Goal: Task Accomplishment & Management: Complete application form

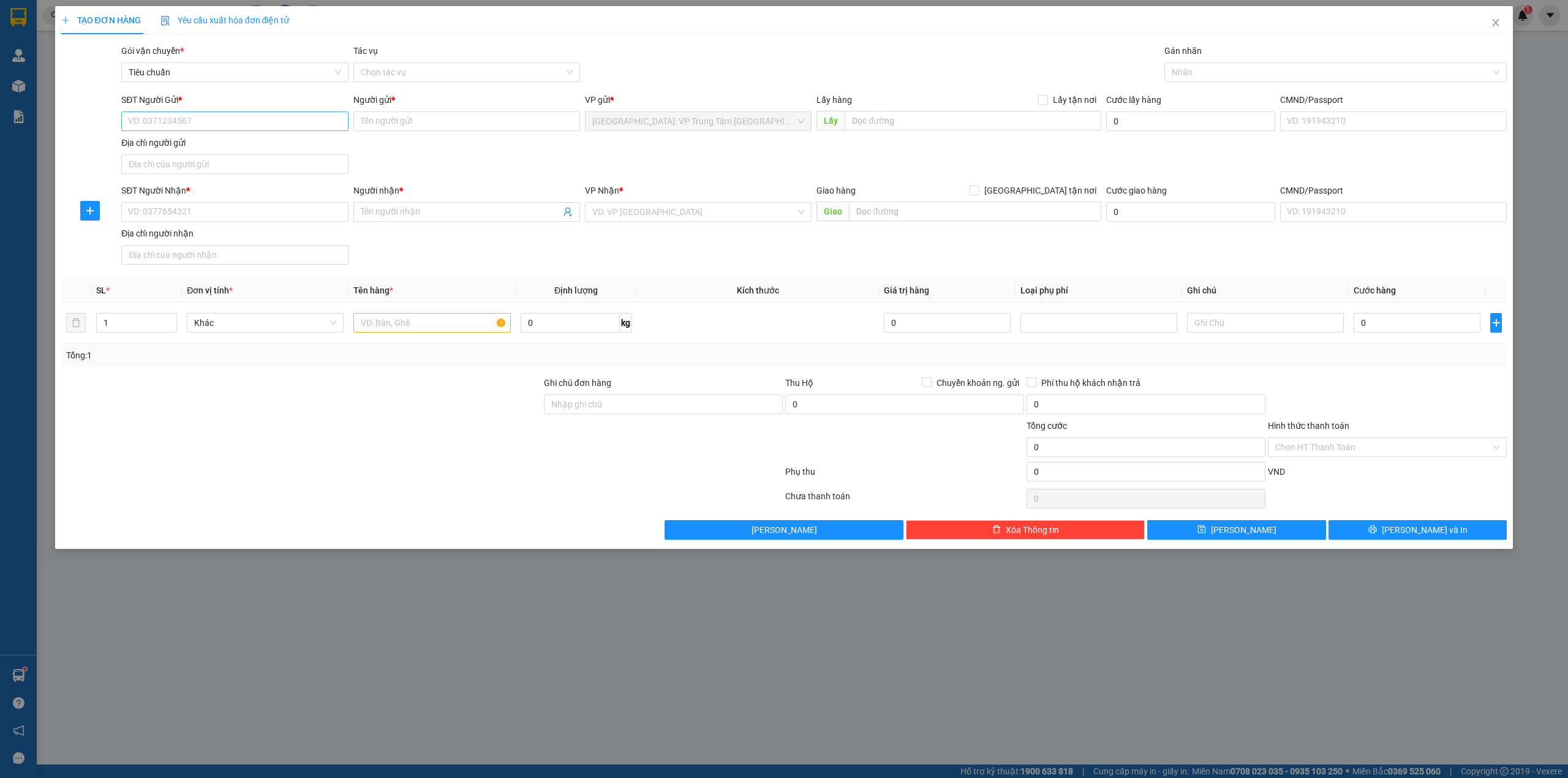
click at [194, 115] on input "SĐT Người Gửi *" at bounding box center [235, 121] width 227 height 19
type input "0766139431"
click at [398, 115] on input "Người gửi *" at bounding box center [466, 121] width 227 height 19
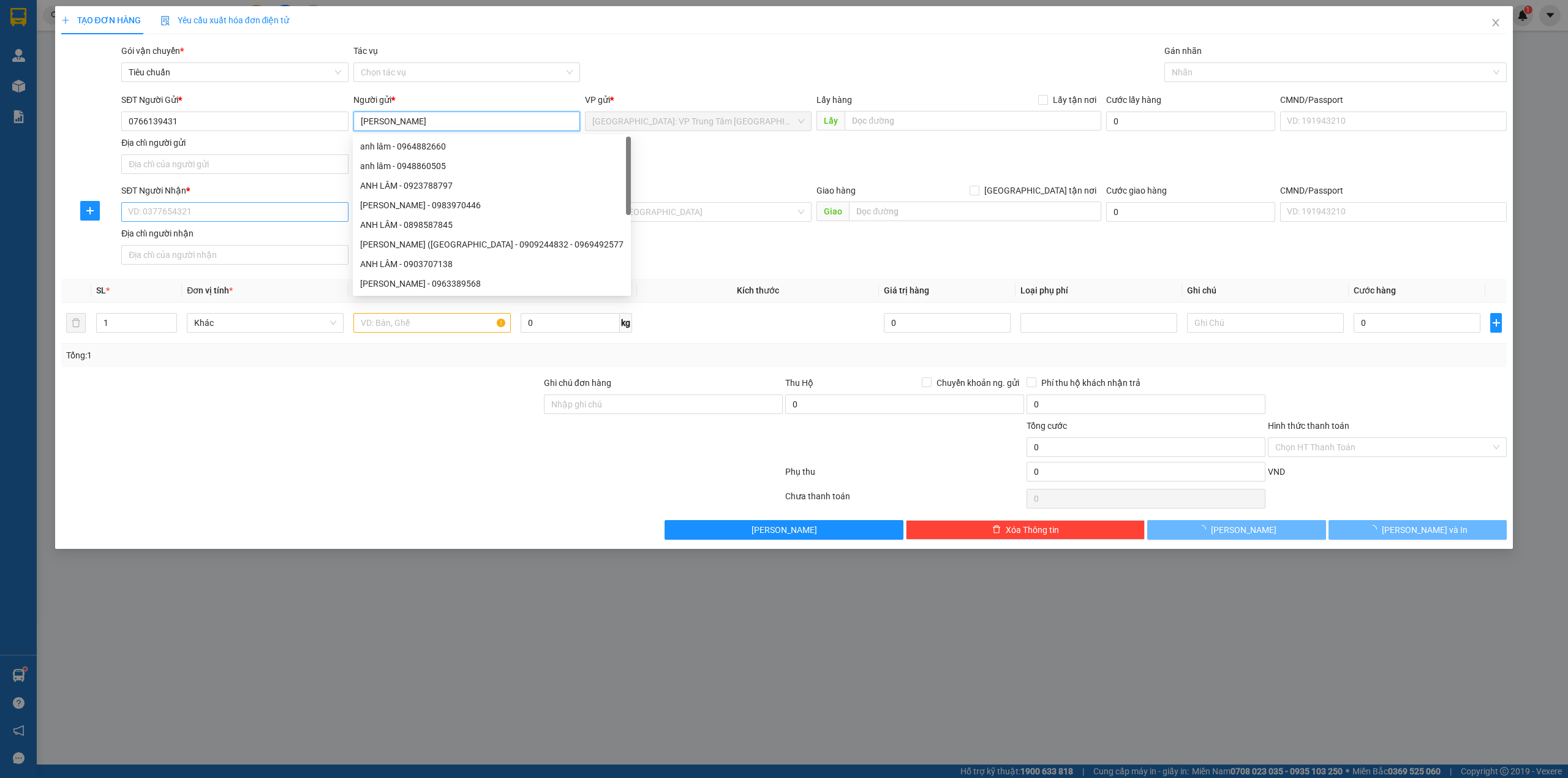
type input "[PERSON_NAME]"
click at [194, 206] on input "SĐT Người Nhận *" at bounding box center [235, 212] width 227 height 19
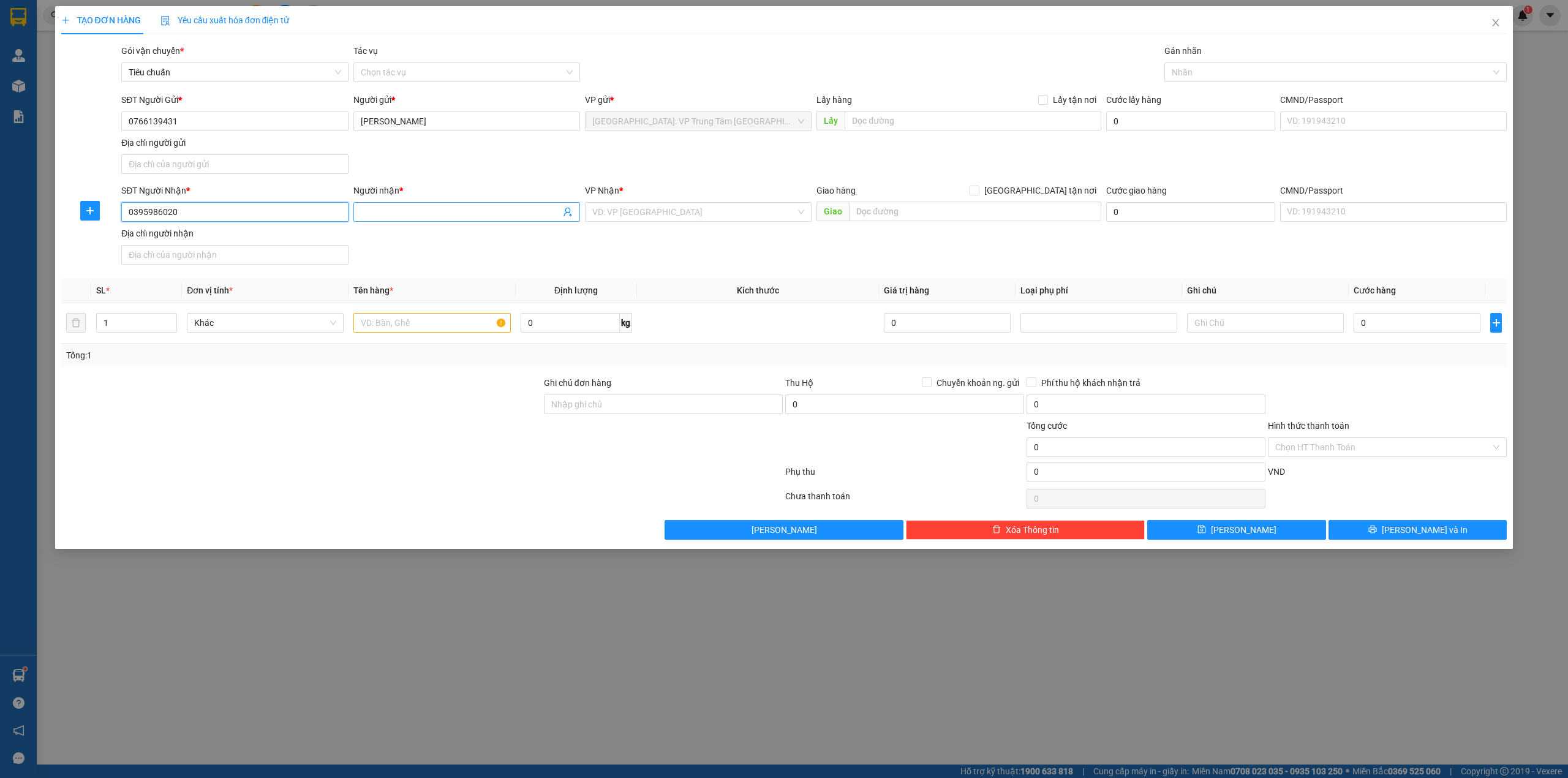
type input "0395986020"
click at [435, 212] on input "Người nhận *" at bounding box center [460, 212] width 200 height 13
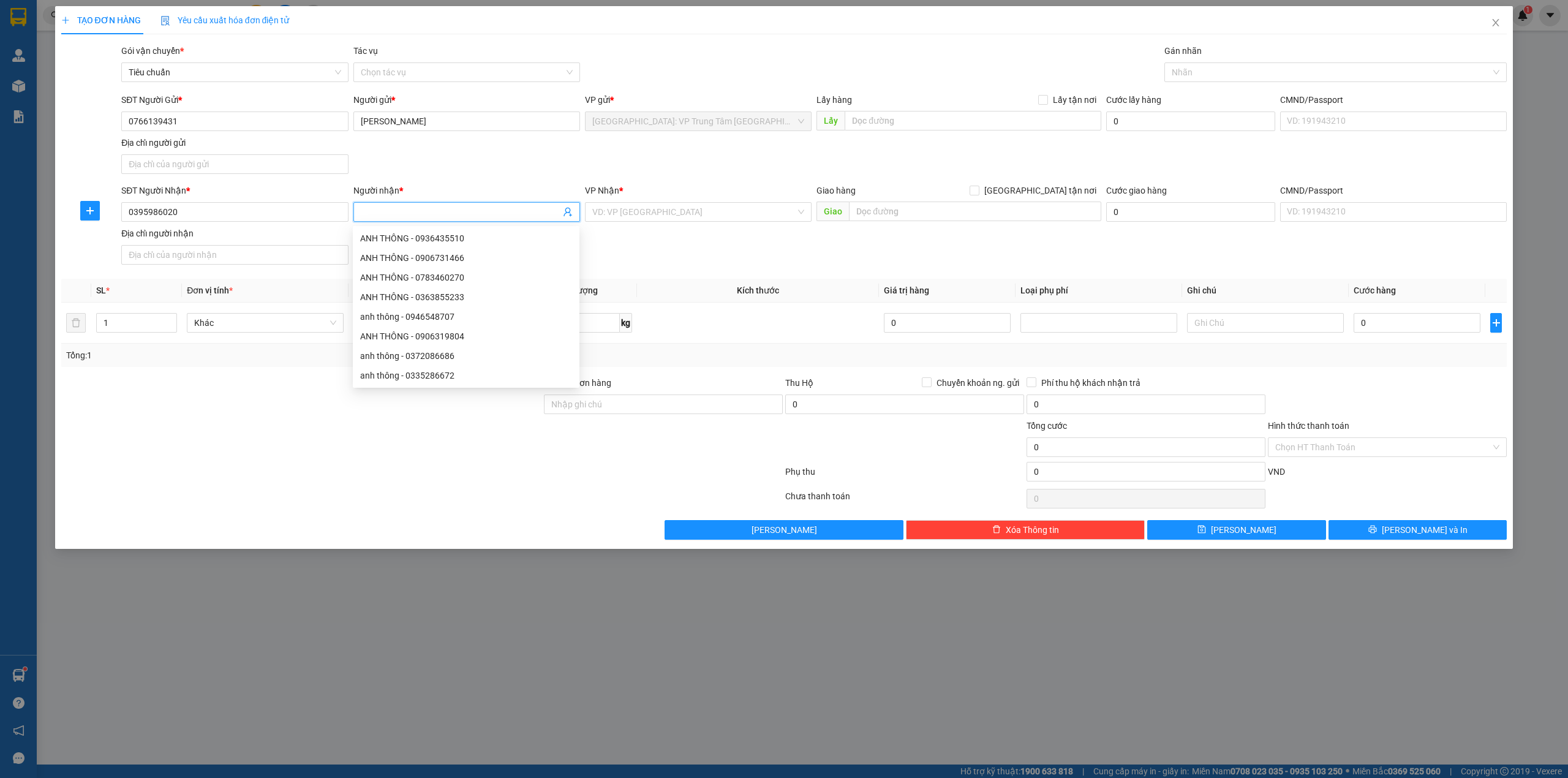
click at [435, 212] on input "Người nhận *" at bounding box center [460, 212] width 200 height 13
type input "P"
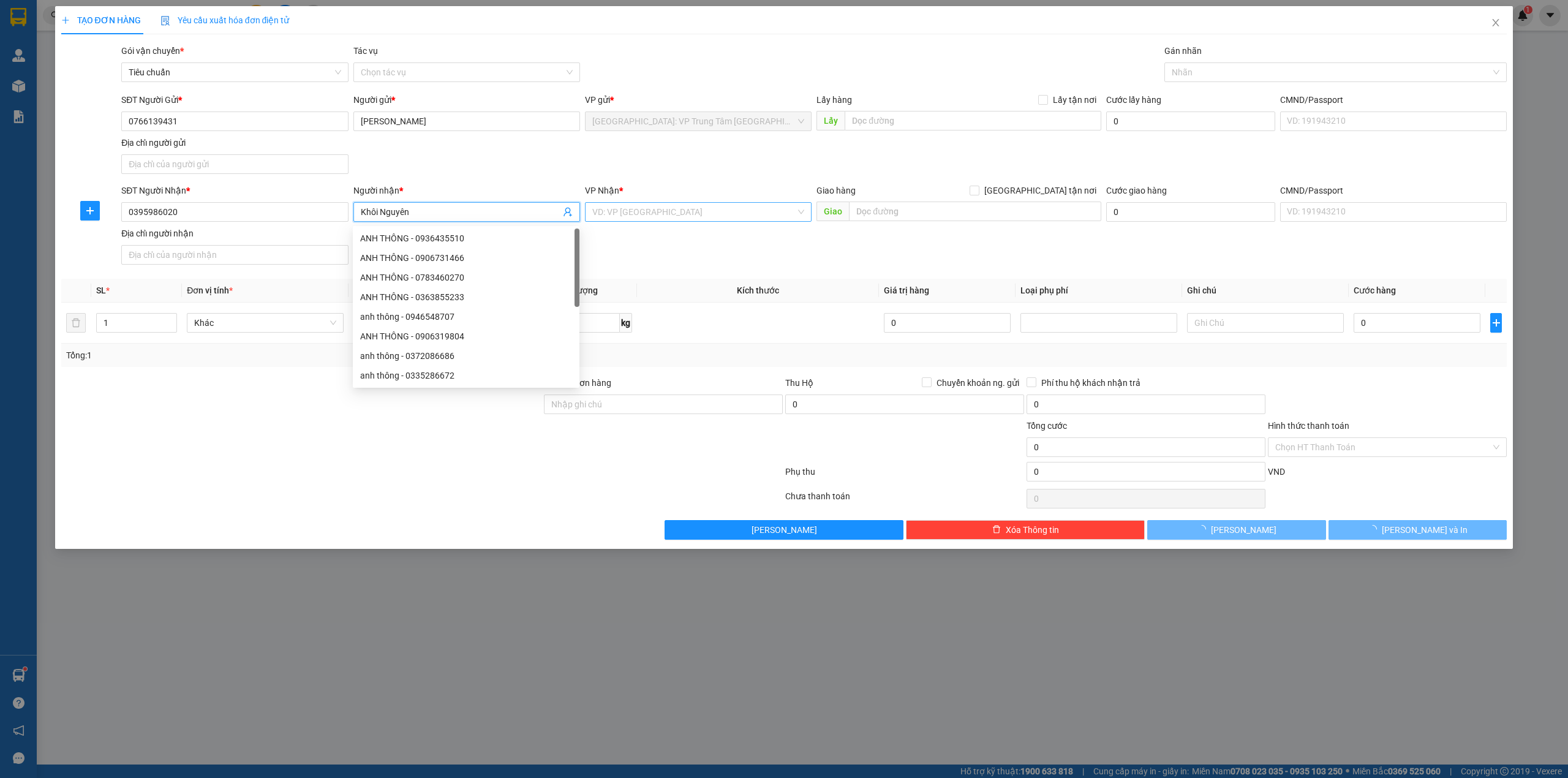
type input "Khôi Nguyên"
click at [642, 206] on input "search" at bounding box center [694, 212] width 204 height 19
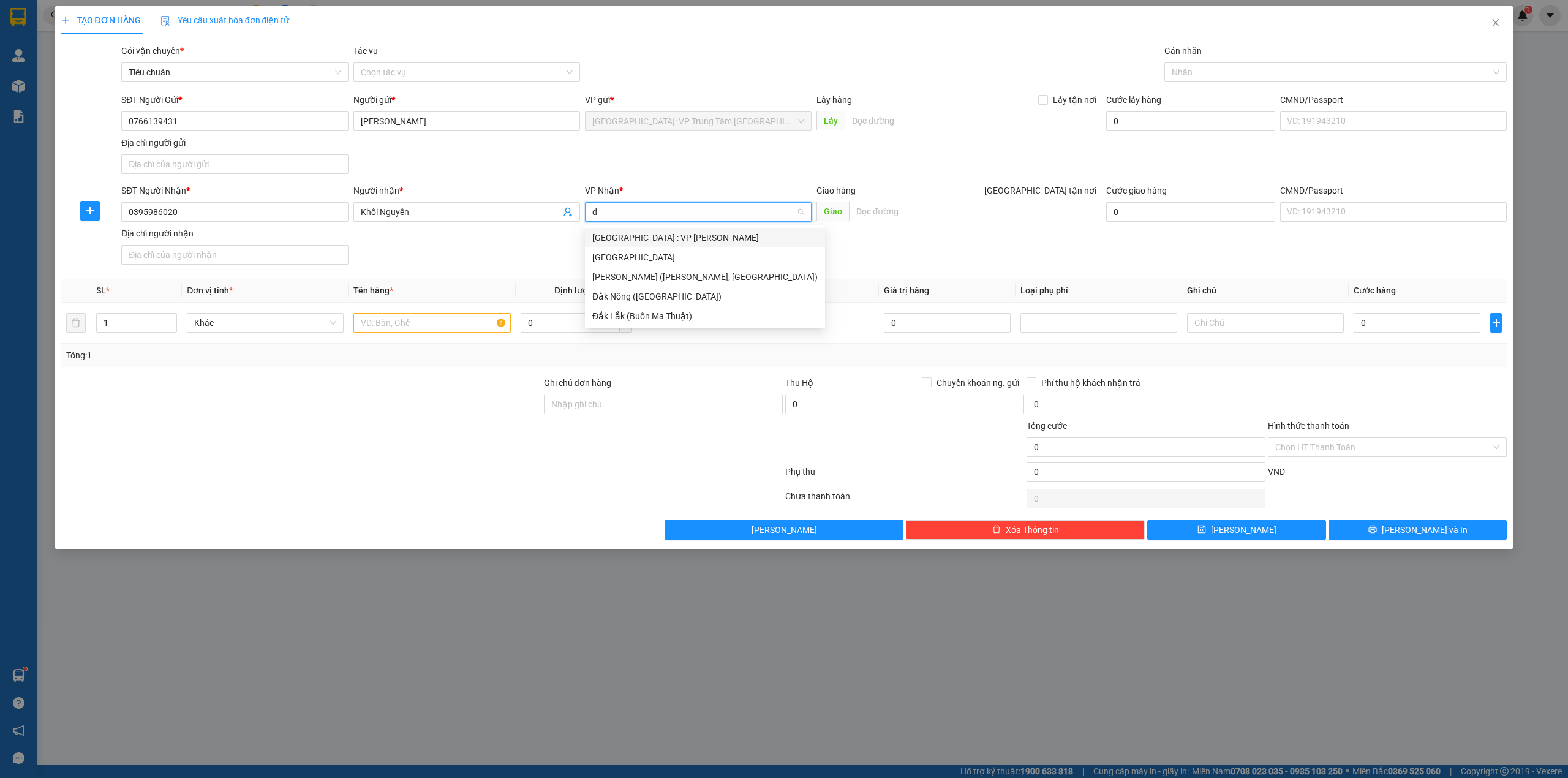
type input "dà"
click at [646, 236] on div "[GEOGRAPHIC_DATA] : VP [PERSON_NAME]" at bounding box center [705, 238] width 226 height 13
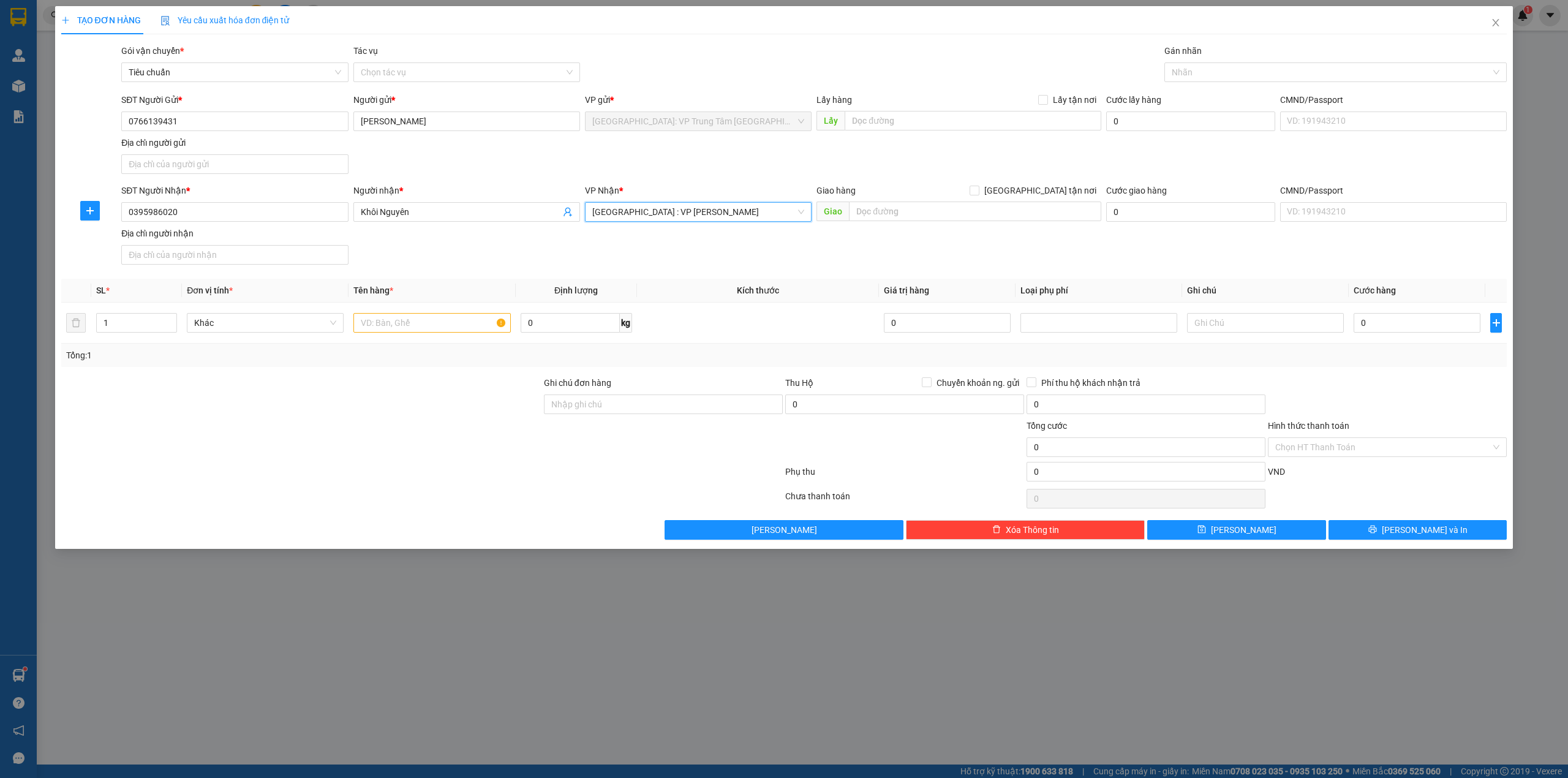
click at [686, 182] on form "SĐT Người Gửi * 0766139431 Người gửi * [PERSON_NAME] VP gửi * [GEOGRAPHIC_DATA]…" at bounding box center [785, 181] width 1447 height 176
click at [903, 211] on input "text" at bounding box center [975, 211] width 252 height 19
click at [414, 329] on input "text" at bounding box center [432, 323] width 157 height 19
type input "1 con xe"
click at [1204, 84] on div "Gán nhãn Nhãn" at bounding box center [1336, 66] width 343 height 43
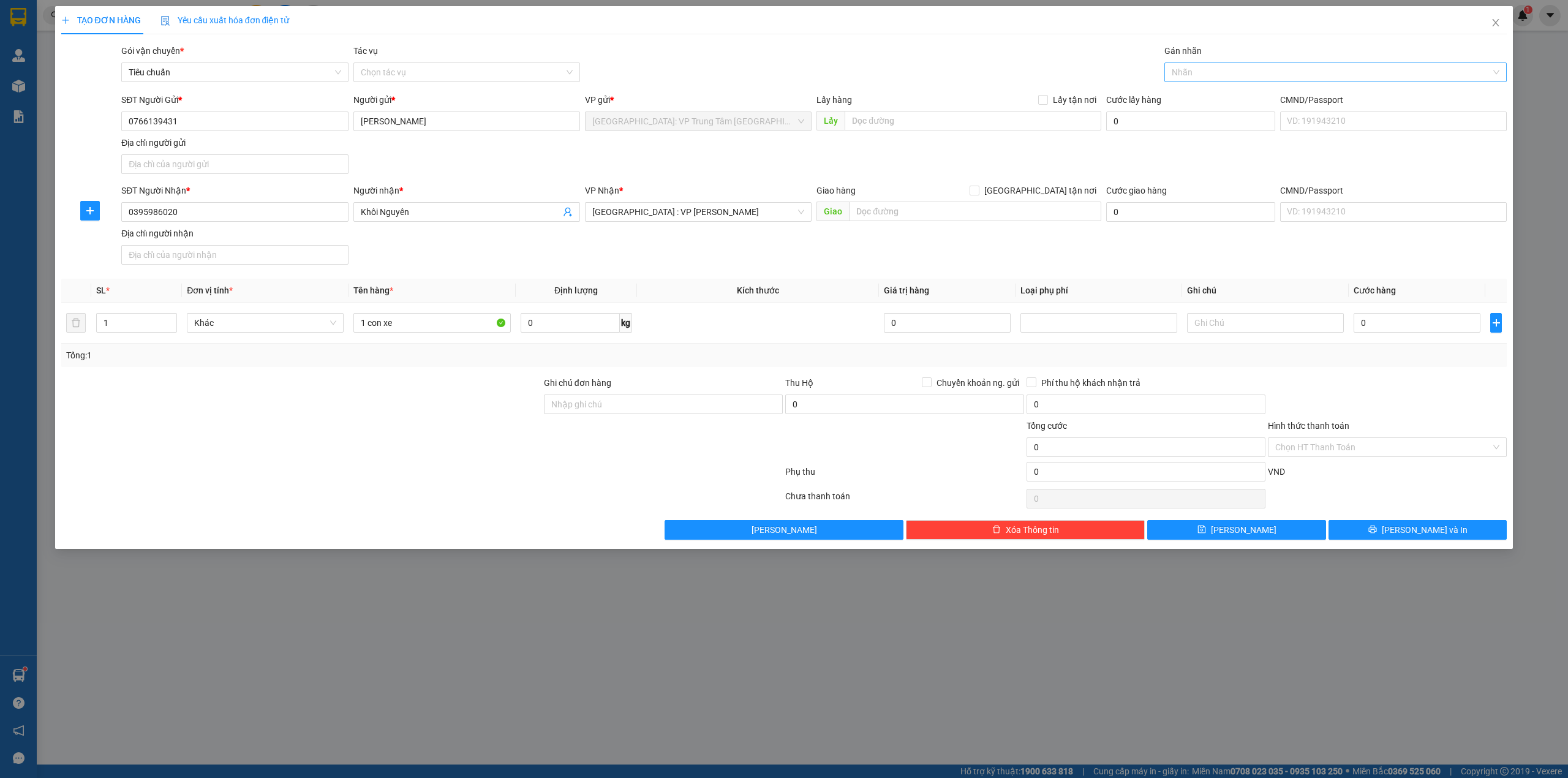
click at [1202, 67] on div at bounding box center [1330, 73] width 325 height 15
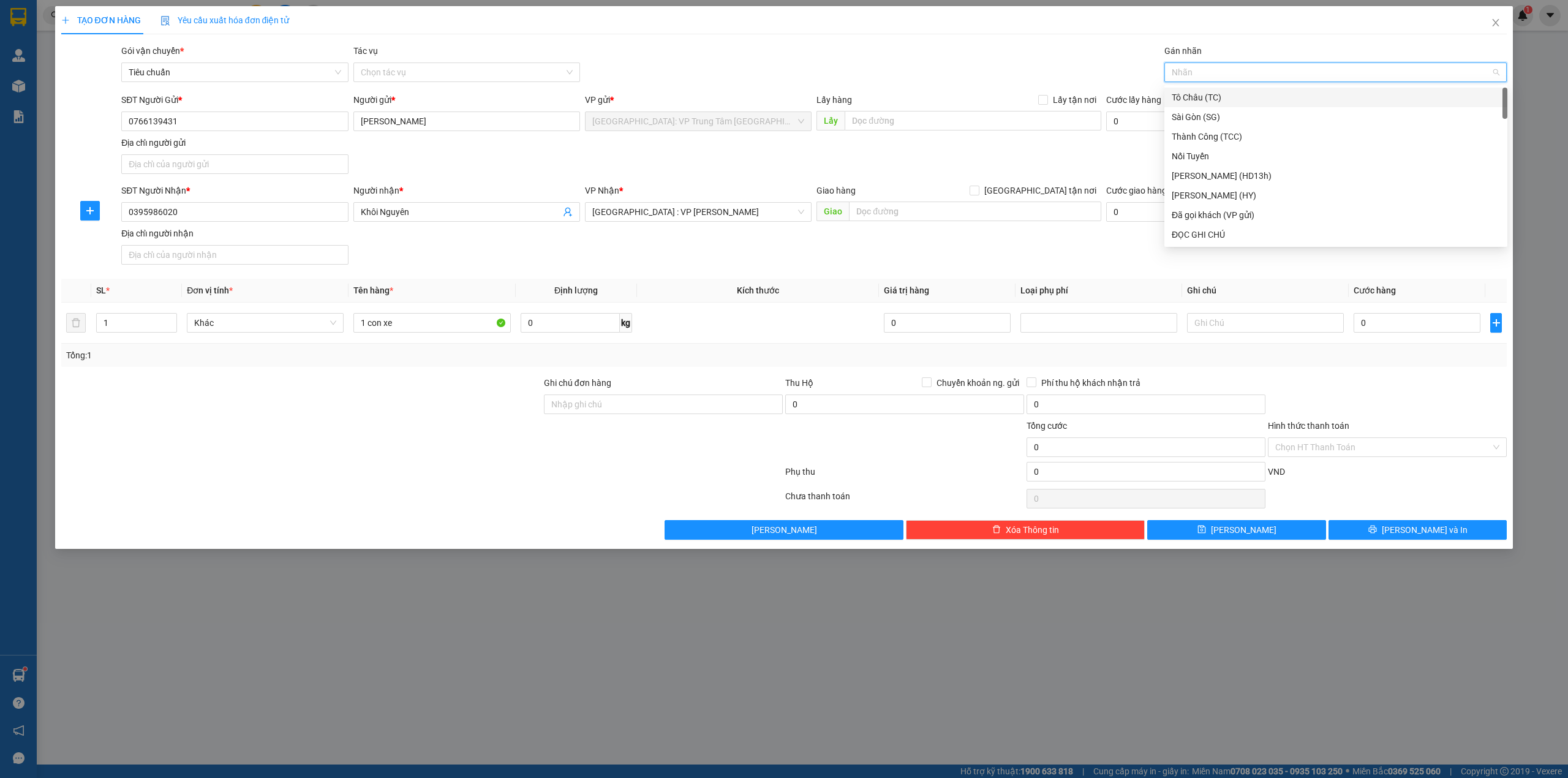
type input "g"
click at [1230, 228] on div "[GEOGRAPHIC_DATA] tận nơi" at bounding box center [1336, 235] width 329 height 13
click at [975, 10] on div "TẠO ĐƠN HÀNG Yêu cầu xuất hóa đơn điện tử" at bounding box center [785, 20] width 1447 height 28
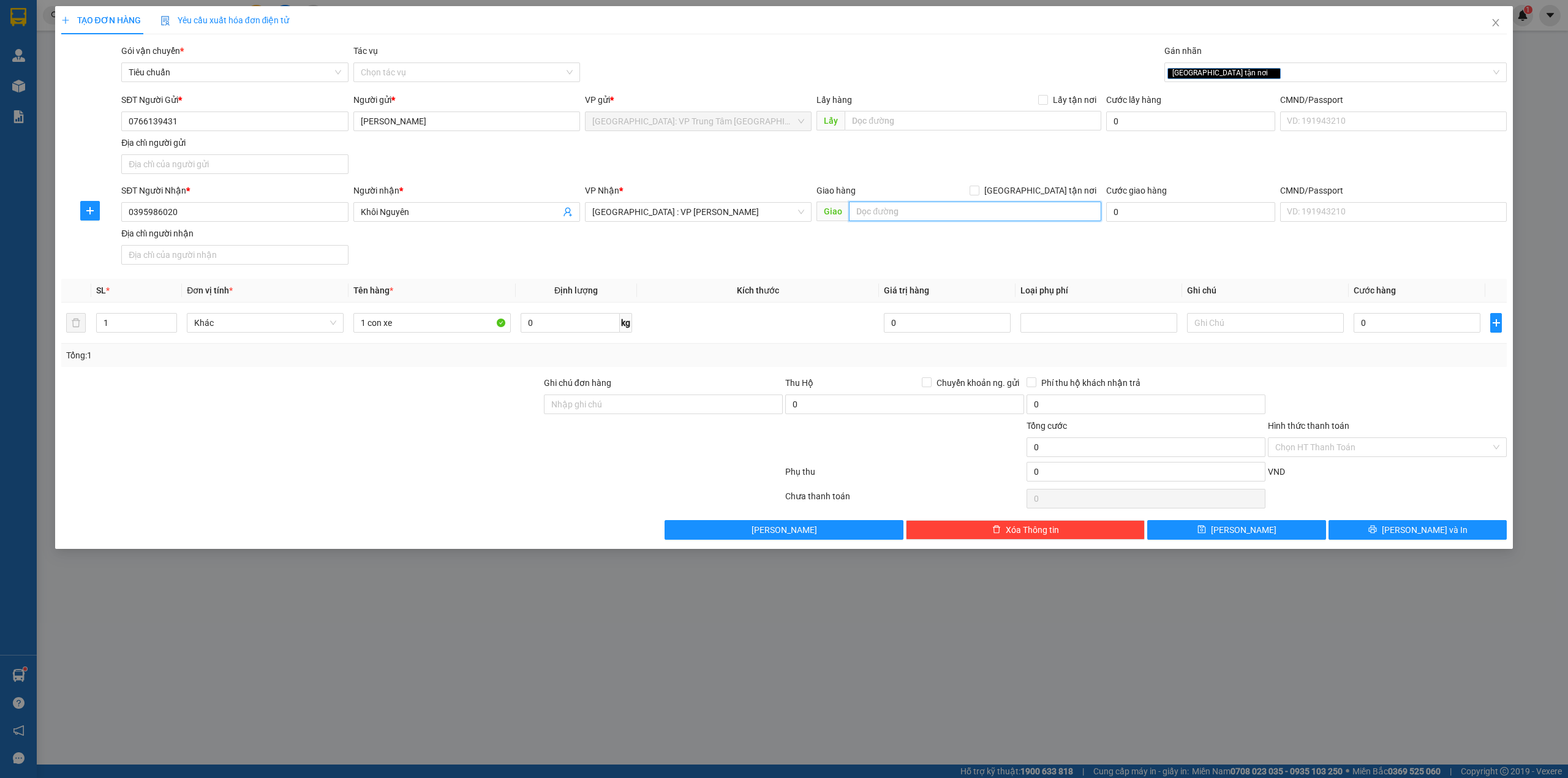
click at [909, 207] on input "text" at bounding box center [975, 211] width 252 height 19
click at [903, 212] on input "text" at bounding box center [975, 211] width 252 height 19
click at [1000, 204] on input "260 [GEOGRAPHIC_DATA]," at bounding box center [975, 211] width 252 height 19
type input "260 [GEOGRAPHIC_DATA],[GEOGRAPHIC_DATA], [GEOGRAPHIC_DATA]"
click at [1035, 197] on div "Giao hàng [GEOGRAPHIC_DATA] tận nơi" at bounding box center [959, 190] width 285 height 13
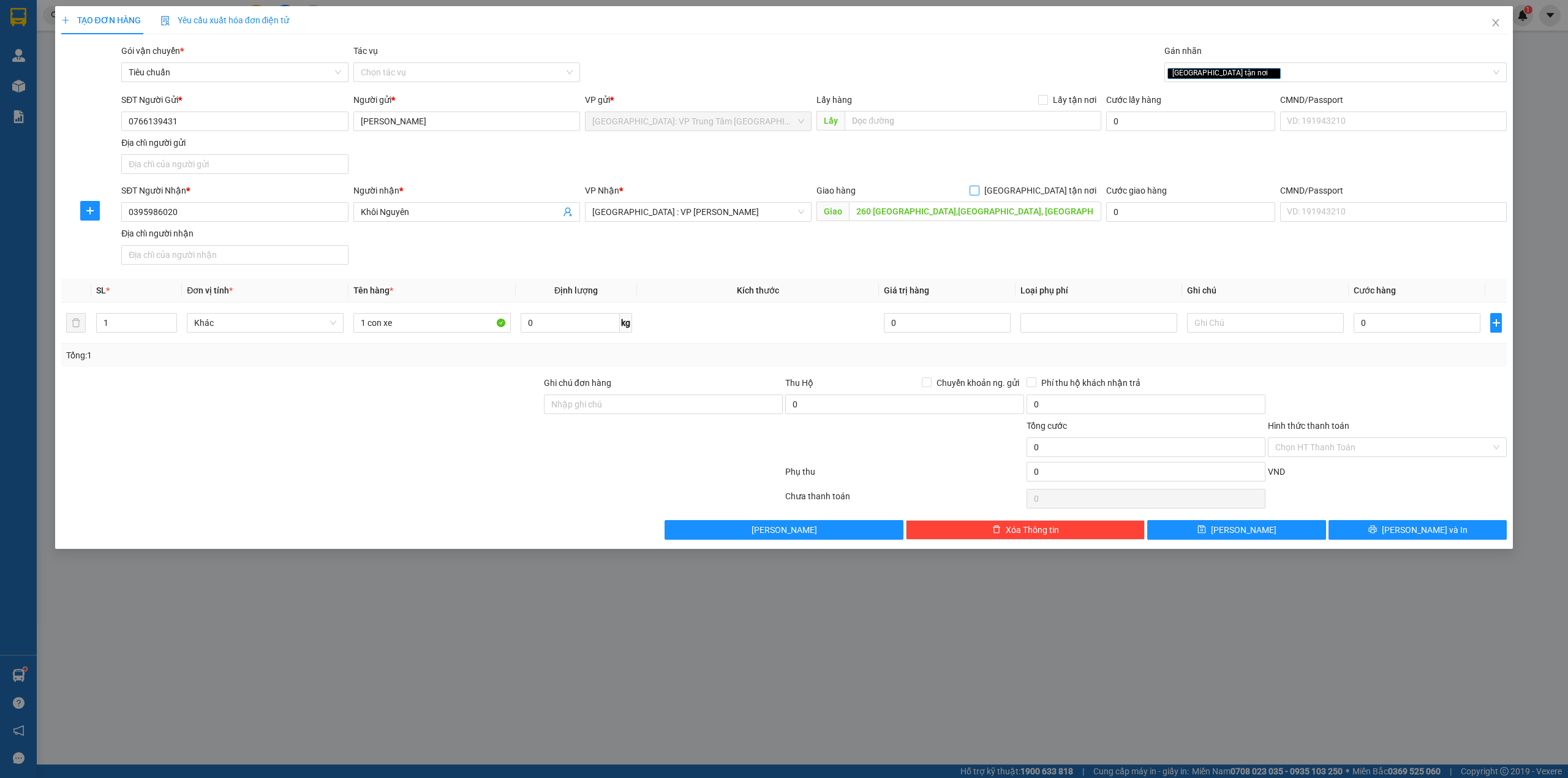
click at [979, 192] on input "[GEOGRAPHIC_DATA] tận nơi" at bounding box center [974, 190] width 9 height 9
checkbox input "true"
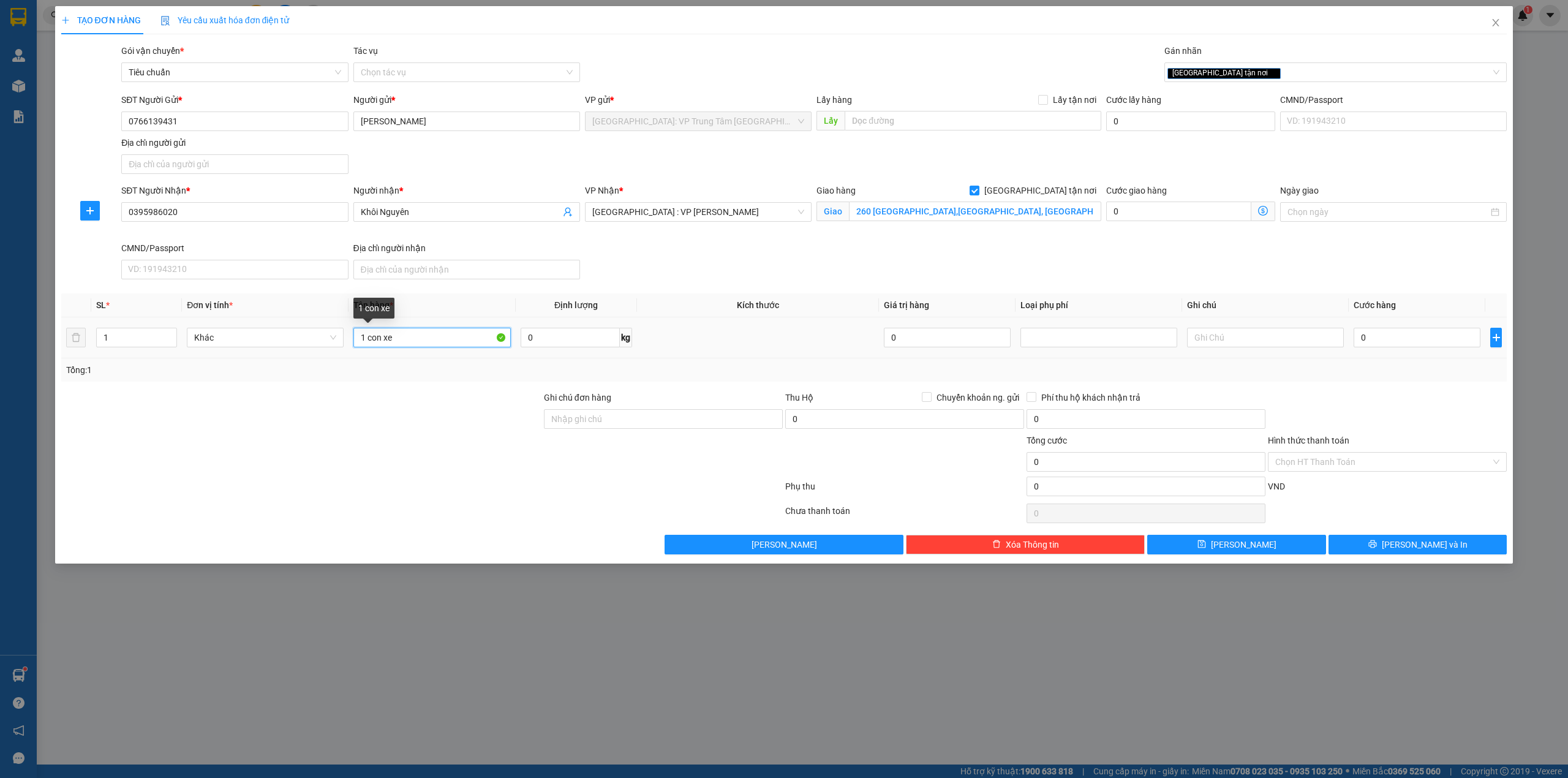
click at [424, 341] on input "1 con xe" at bounding box center [432, 338] width 157 height 19
type input "1 con xe wave (79N2-25634)"
click at [577, 426] on input "Ghi chú đơn hàng" at bounding box center [663, 419] width 239 height 19
type input "1 chìa khóa + 0 cavet"
click at [688, 376] on div "Tổng: 1" at bounding box center [784, 370] width 1437 height 13
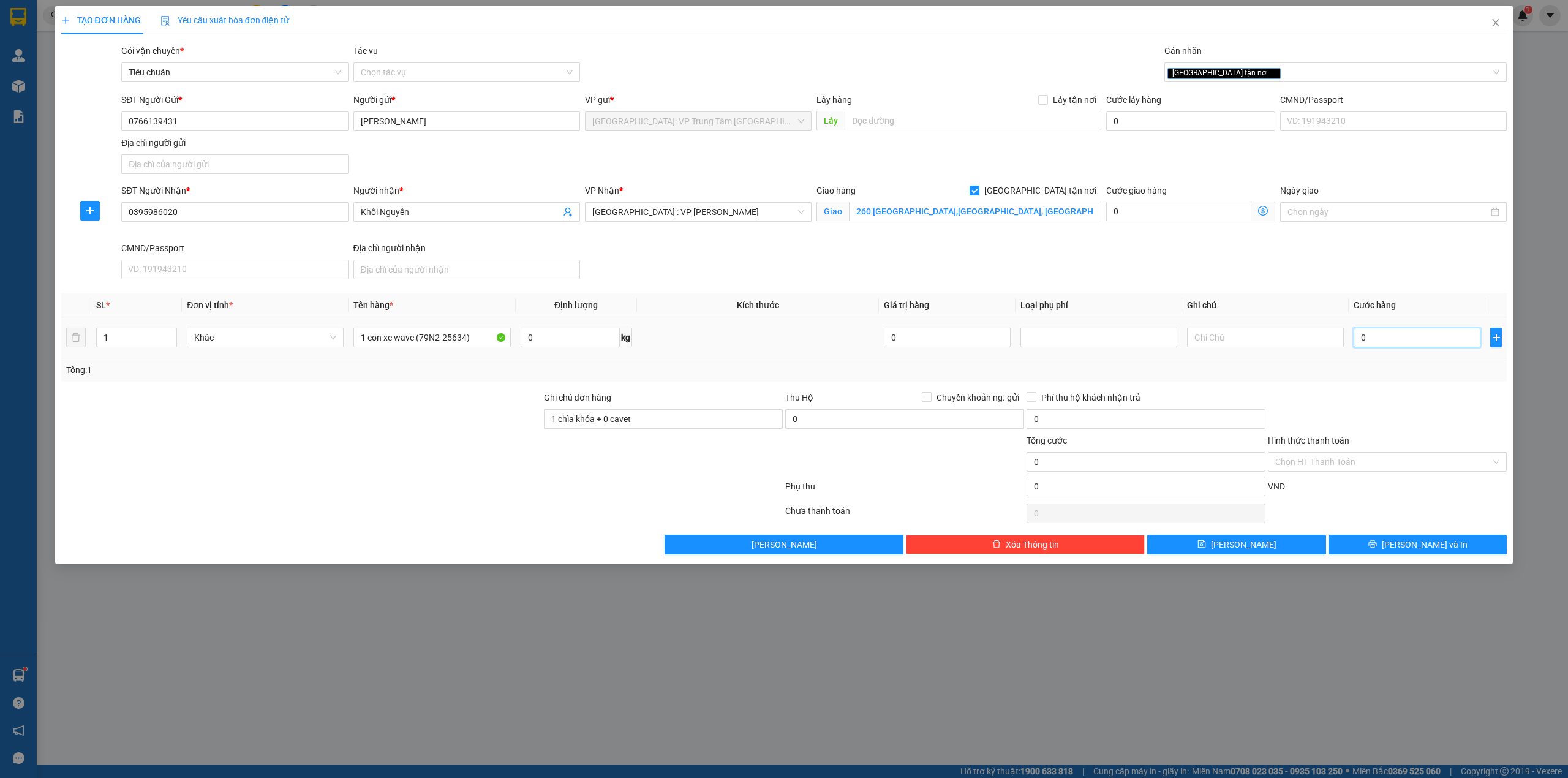
click at [1378, 336] on input "0" at bounding box center [1417, 338] width 127 height 19
type input "6"
type input "62"
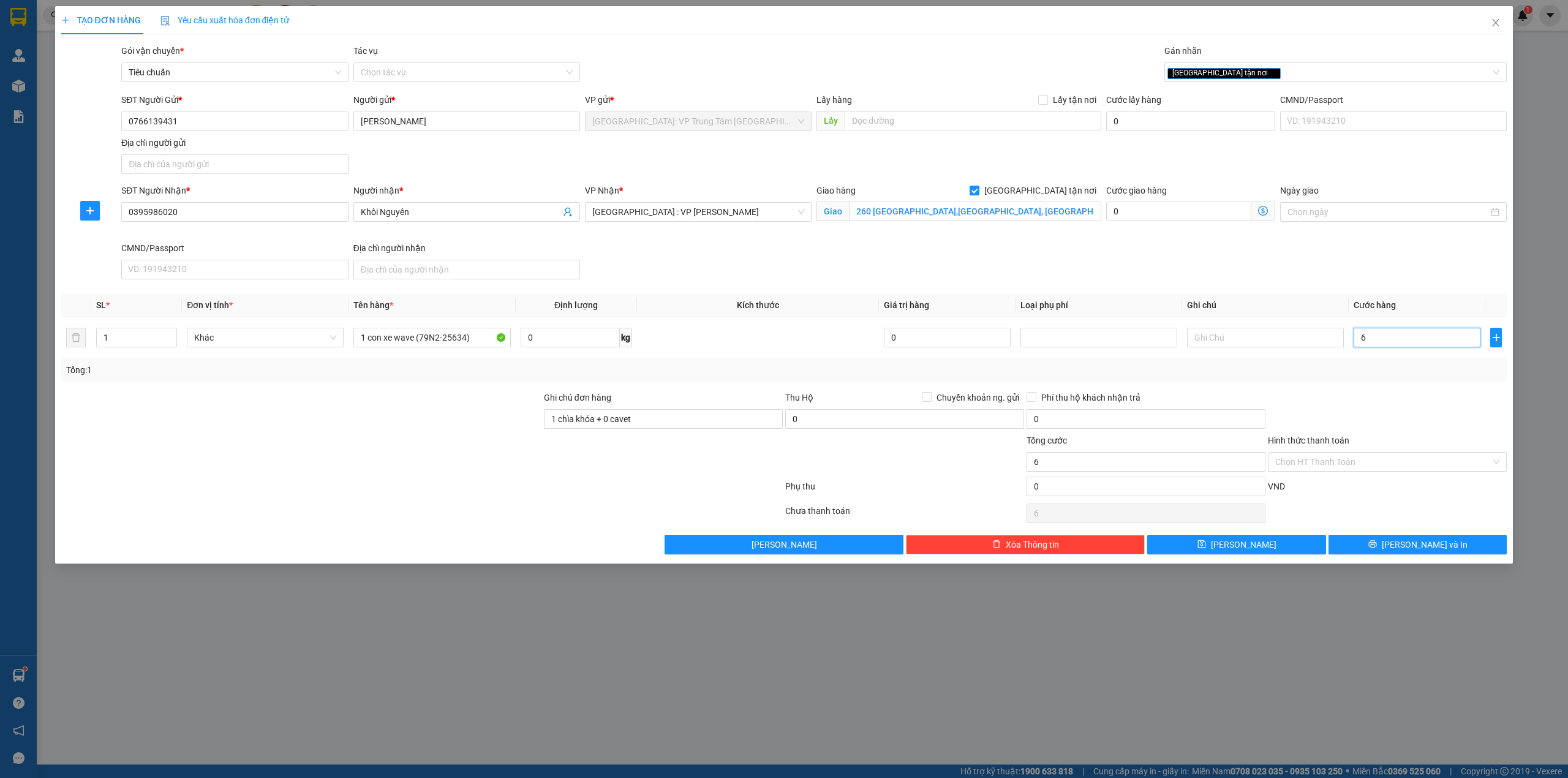
type input "62"
type input "620"
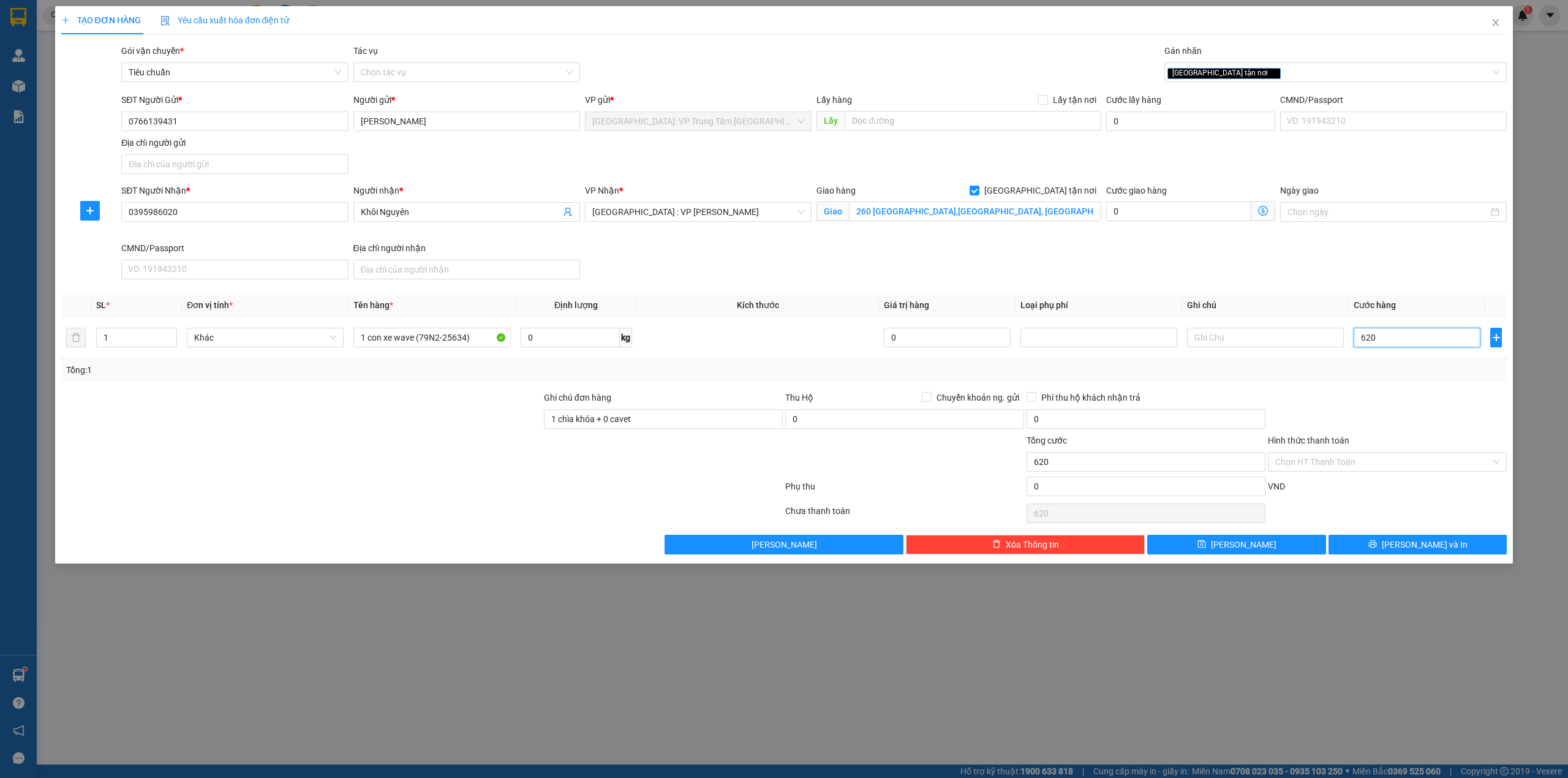
type input "6.200"
type input "62.000"
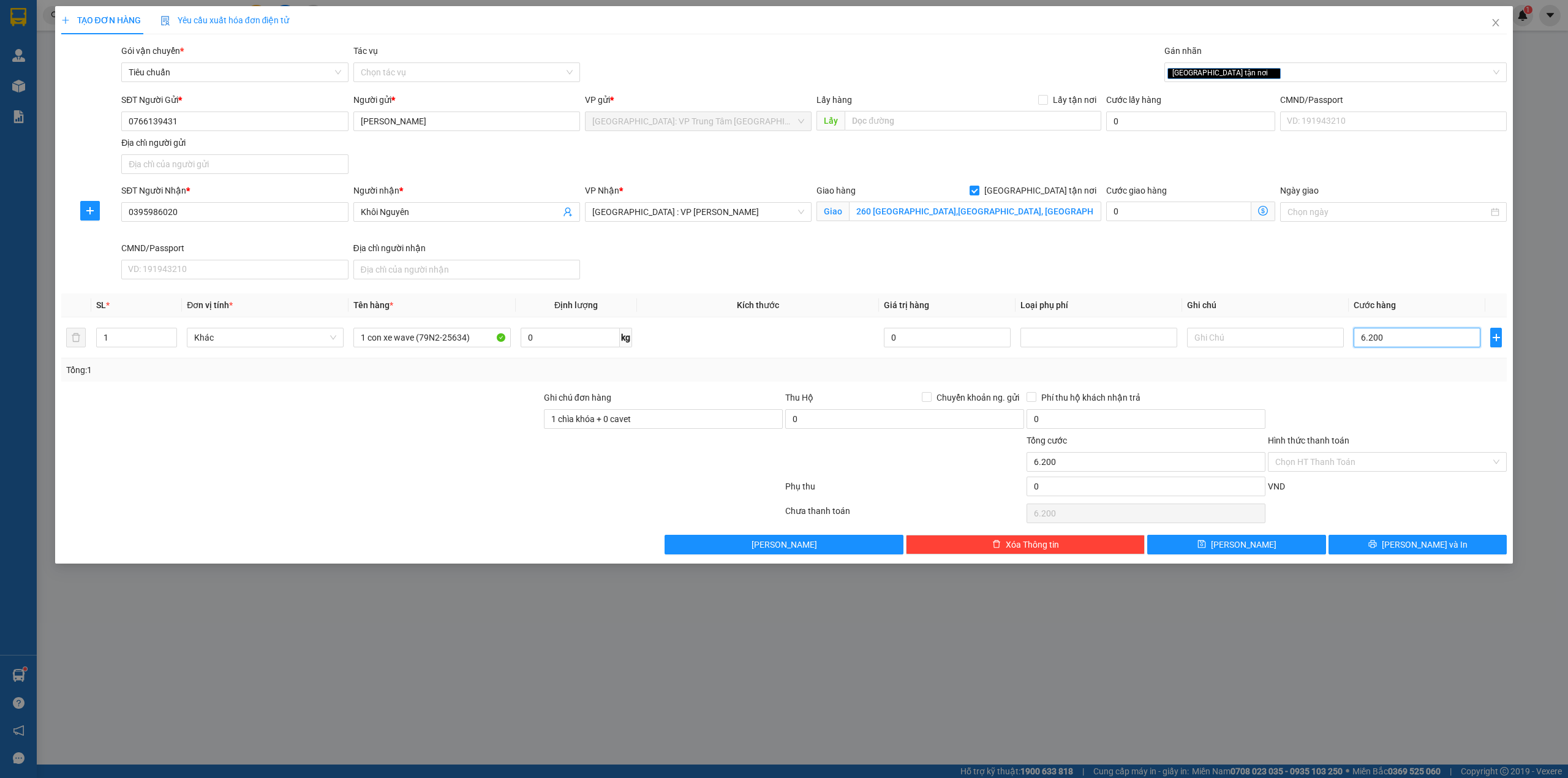
type input "62.000"
type input "620.000"
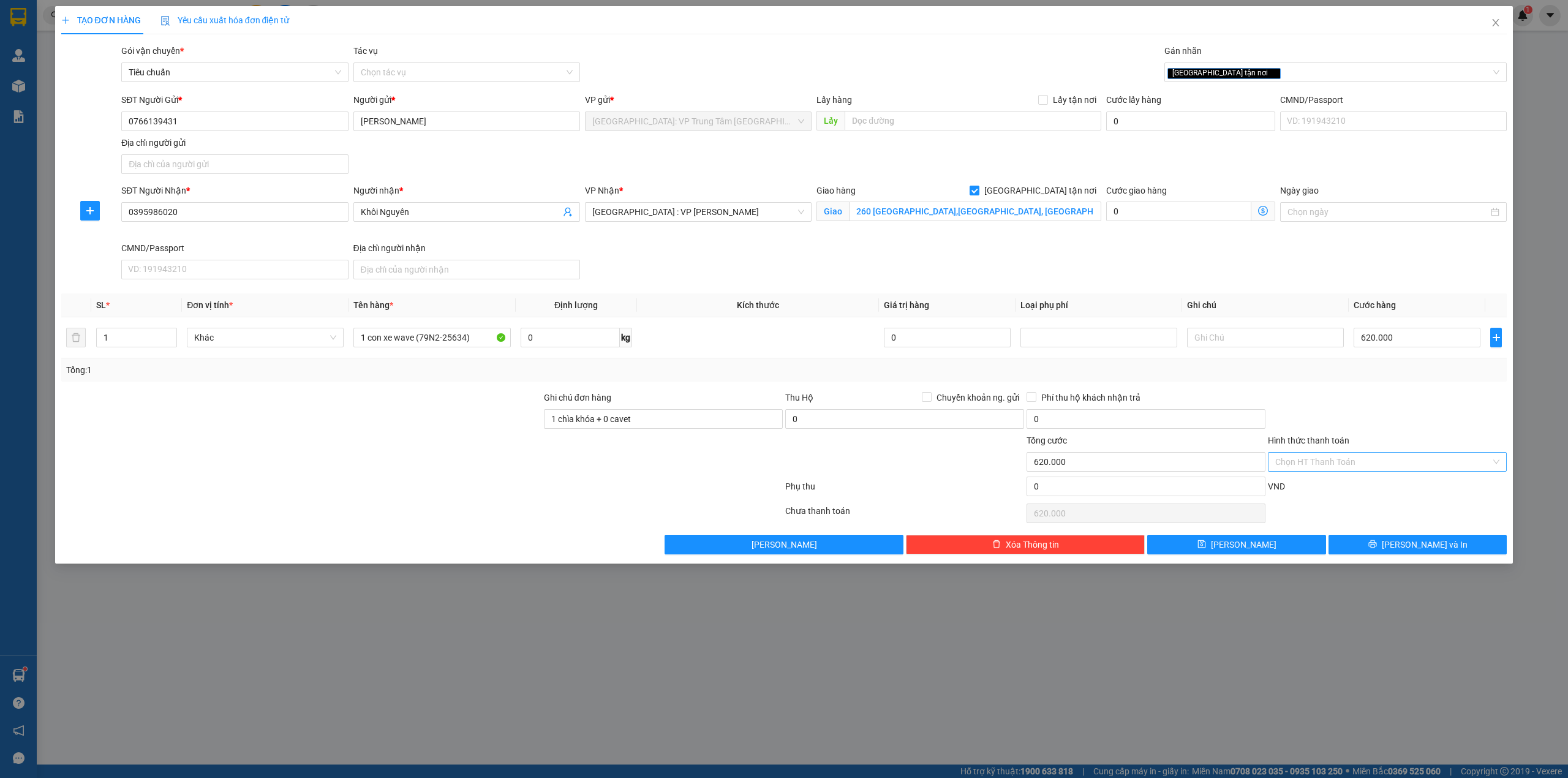
click at [1377, 463] on input "Hình thức thanh toán" at bounding box center [1383, 462] width 215 height 19
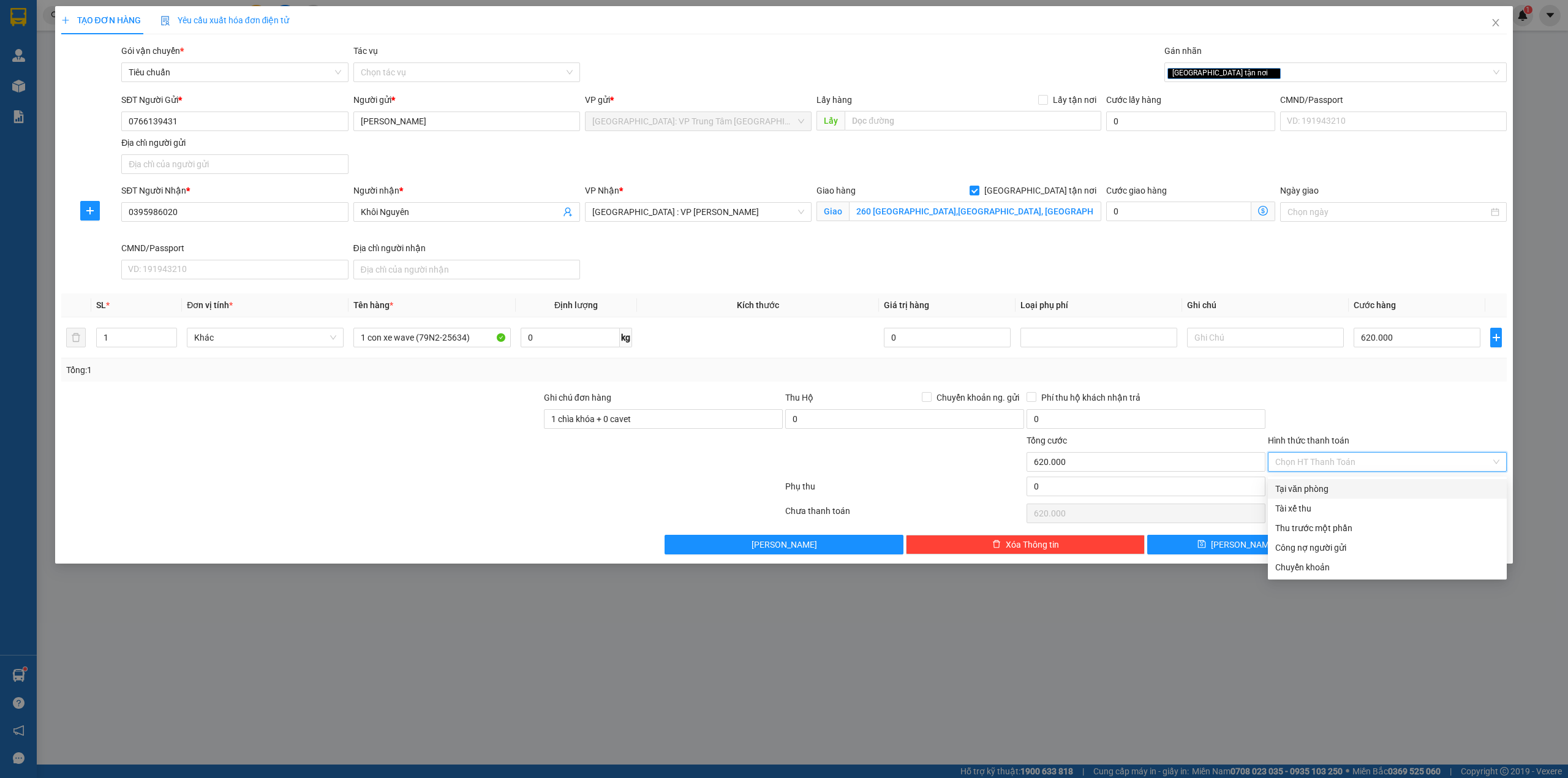
click at [1331, 486] on div "Tại văn phòng" at bounding box center [1387, 489] width 224 height 13
type input "0"
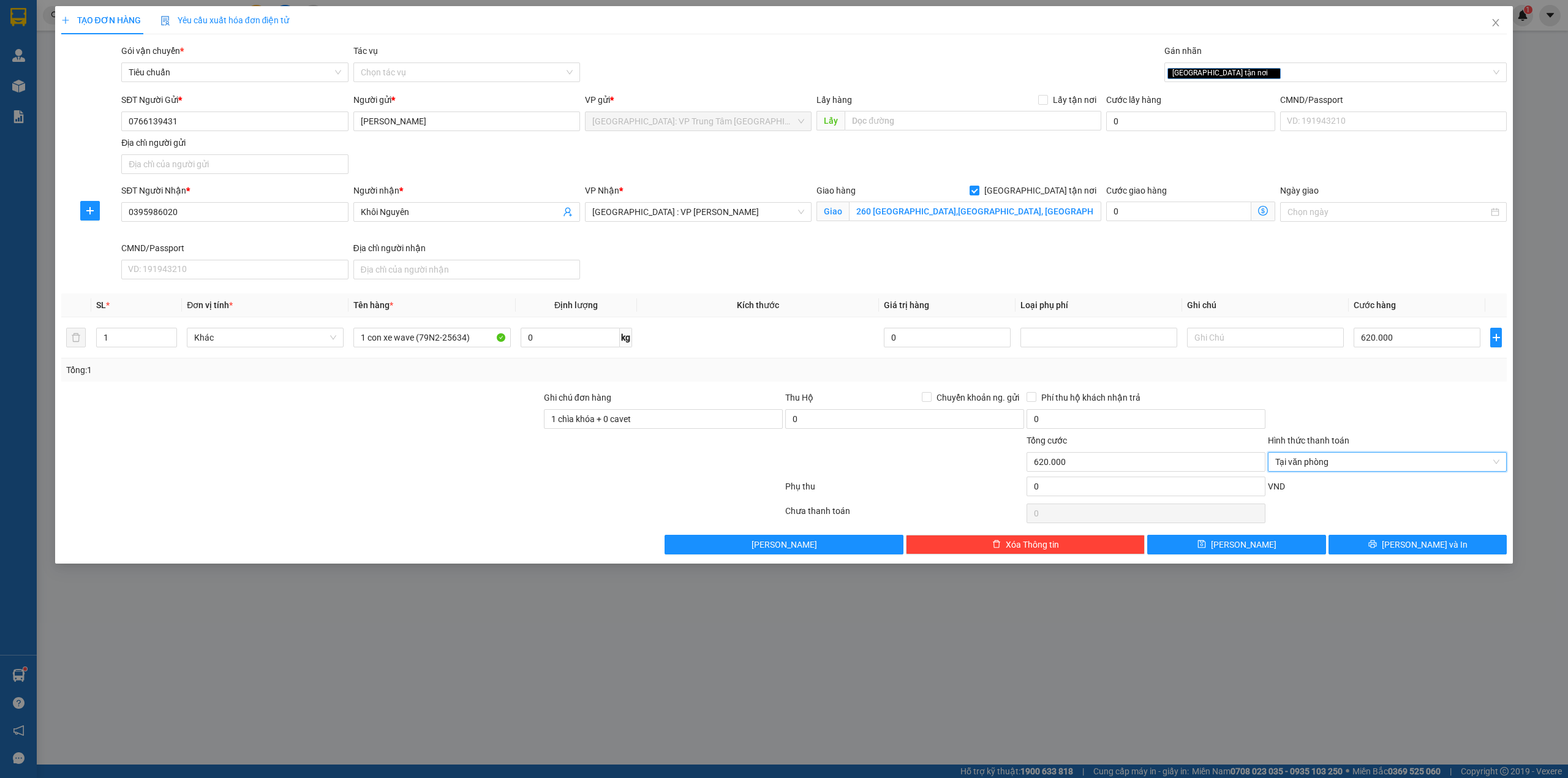
click at [1360, 434] on div at bounding box center [1387, 412] width 241 height 43
click at [1391, 549] on button "[PERSON_NAME] và In" at bounding box center [1418, 544] width 179 height 19
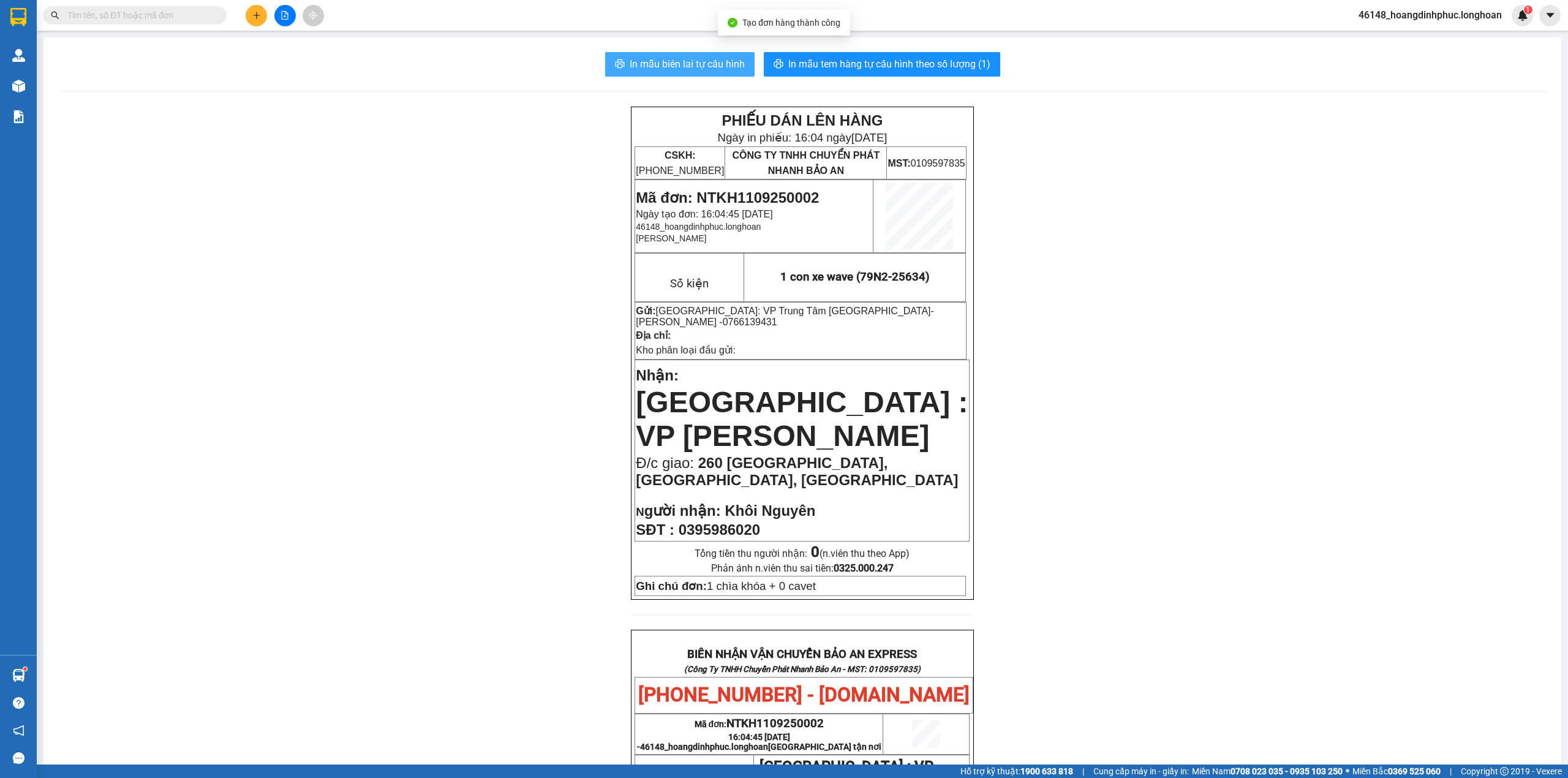
click at [702, 58] on span "In mẫu biên lai tự cấu hình" at bounding box center [688, 64] width 115 height 16
